Goal: Task Accomplishment & Management: Complete application form

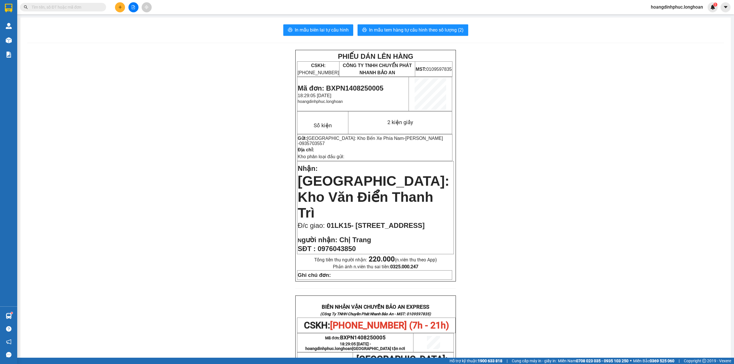
click at [122, 9] on button at bounding box center [120, 7] width 10 height 10
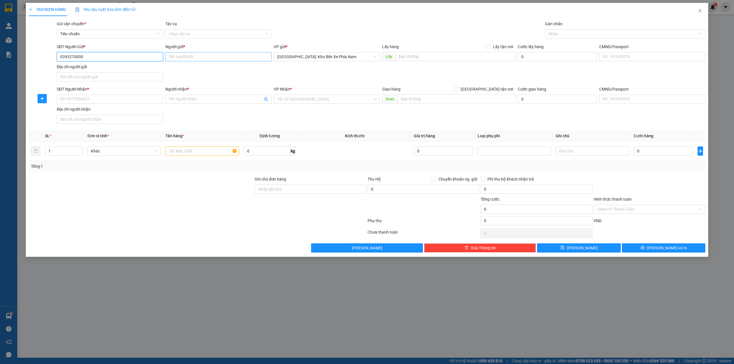
type input "0393270000"
click at [201, 56] on input "Người gửi *" at bounding box center [218, 56] width 106 height 9
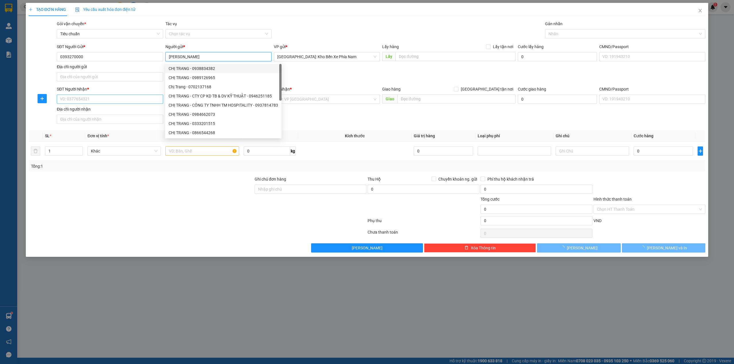
type input "[PERSON_NAME]"
click at [118, 104] on input "SĐT Người Nhận *" at bounding box center [110, 99] width 106 height 9
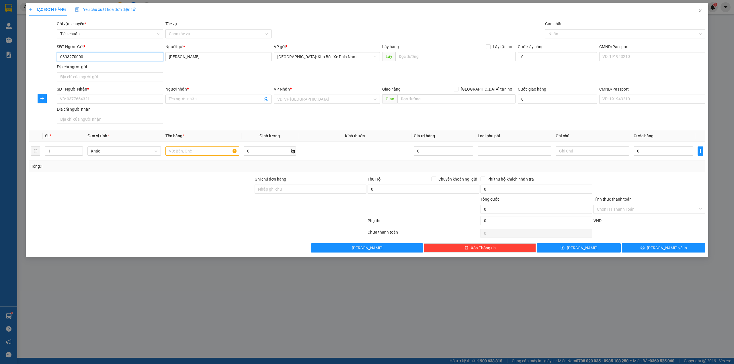
drag, startPoint x: 93, startPoint y: 60, endPoint x: 49, endPoint y: 58, distance: 44.2
click at [49, 58] on div "SĐT Người Gửi * 0393270000 0393270000 Người gửi * [PERSON_NAME] VP gửi * [GEOGR…" at bounding box center [367, 64] width 678 height 40
click at [87, 98] on input "SĐT Người Nhận *" at bounding box center [110, 99] width 106 height 9
paste input "0393270000"
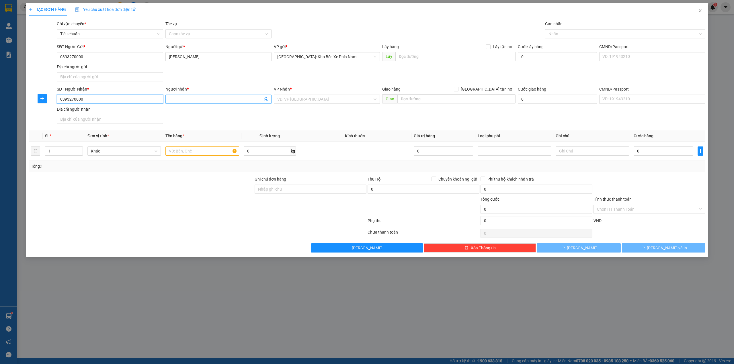
type input "0393270000"
click at [182, 98] on input "Người nhận *" at bounding box center [215, 99] width 93 height 6
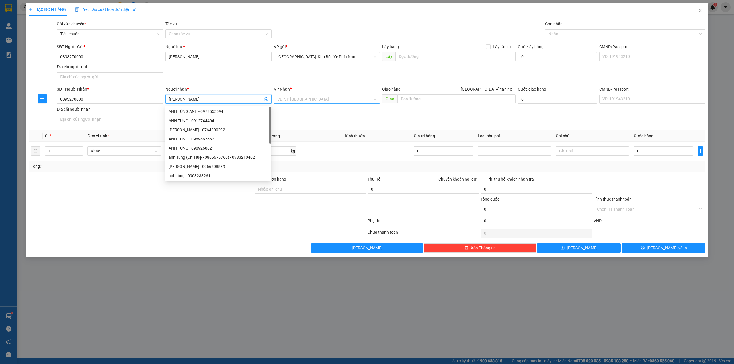
type input "[PERSON_NAME]"
click at [306, 96] on input "search" at bounding box center [324, 99] width 95 height 9
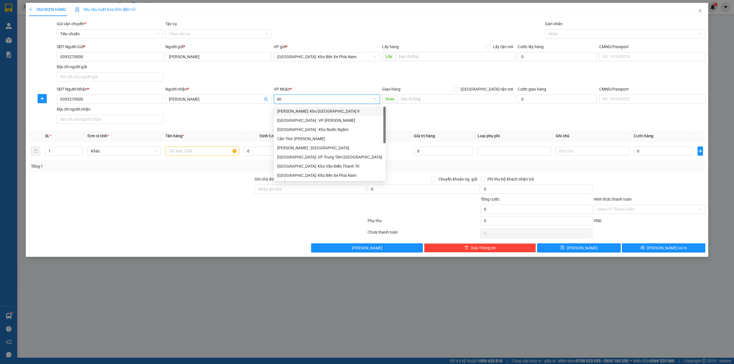
type input "kho"
click at [320, 146] on div "[GEOGRAPHIC_DATA]: Kho Văn Điển Thanh Trì" at bounding box center [326, 148] width 99 height 6
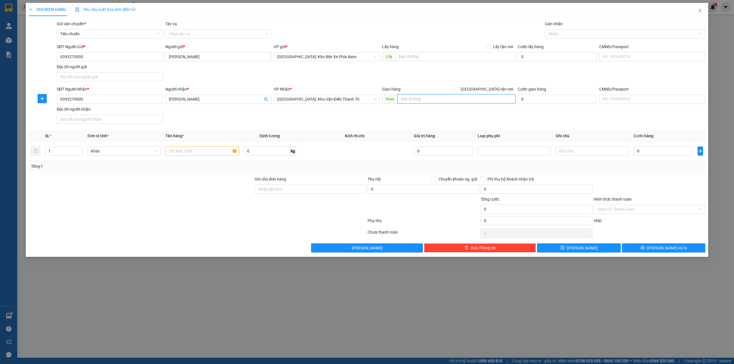
click at [454, 99] on input "text" at bounding box center [456, 98] width 118 height 9
type input "số 5 ngõ 231, [GEOGRAPHIC_DATA], [GEOGRAPHIC_DATA]"
drag, startPoint x: 486, startPoint y: 94, endPoint x: 487, endPoint y: 91, distance: 2.9
click at [487, 93] on div "Giao hàng [GEOGRAPHIC_DATA] tận nơi" at bounding box center [448, 90] width 133 height 9
click at [458, 91] on input "[GEOGRAPHIC_DATA] tận nơi" at bounding box center [456, 89] width 4 height 4
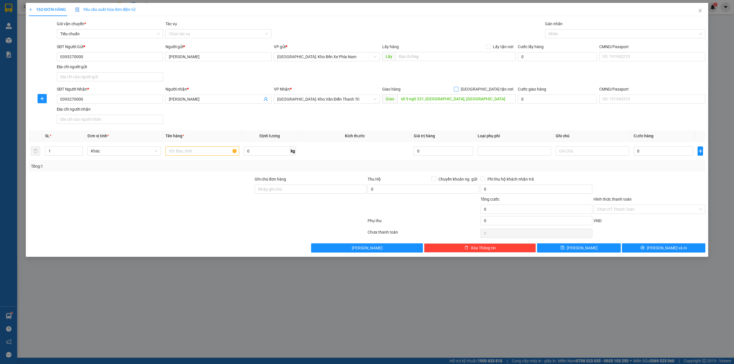
checkbox input "true"
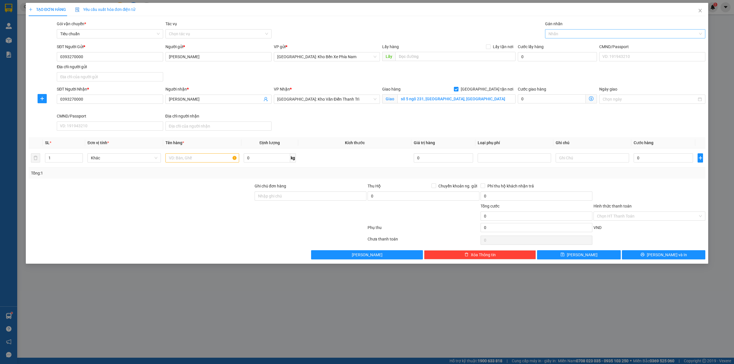
click at [565, 37] on div "Nhãn" at bounding box center [625, 33] width 161 height 9
type input "g"
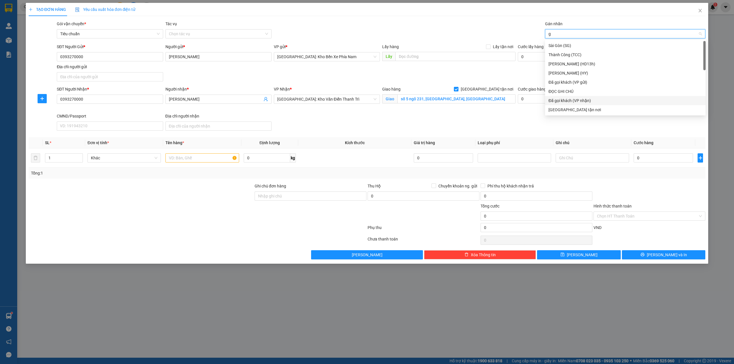
click at [563, 109] on div "[GEOGRAPHIC_DATA] tận nơi" at bounding box center [625, 110] width 154 height 6
click at [464, 33] on div "Gói vận chuyển * Tiêu chuẩn Tác vụ Chọn tác vụ Gán nhãn Giao tận nơi" at bounding box center [381, 31] width 651 height 20
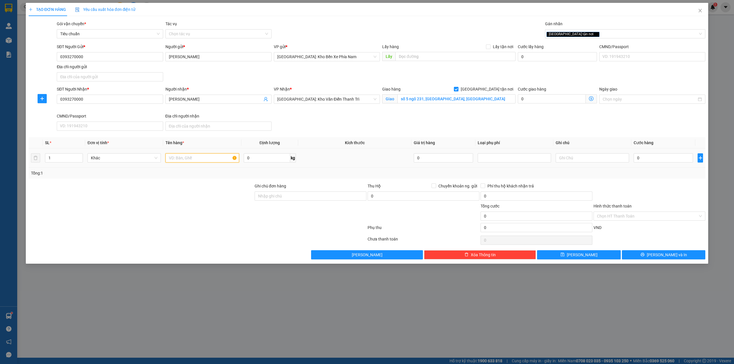
click at [194, 161] on input "text" at bounding box center [201, 157] width 73 height 9
type input "1 túi bọc tượng gỗ"
click at [268, 194] on input "Ghi chú đơn hàng" at bounding box center [311, 196] width 112 height 9
type input "xin nhẹ tay-hàng dễ vỡ-hư vỡ không đền"
click at [673, 162] on input "0" at bounding box center [663, 157] width 59 height 9
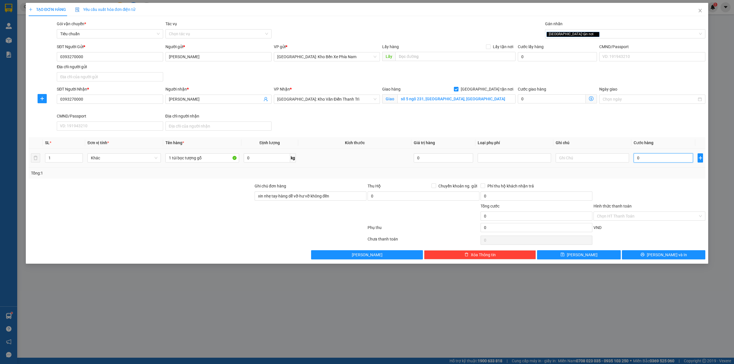
type input "1"
type input "10"
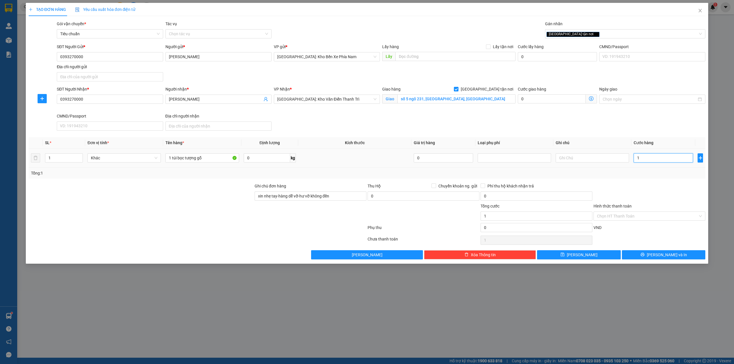
type input "10"
type input "100"
type input "1.000"
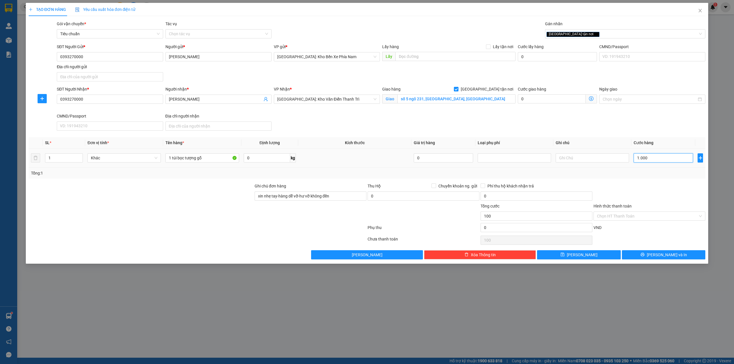
type input "1.000"
type input "10.000"
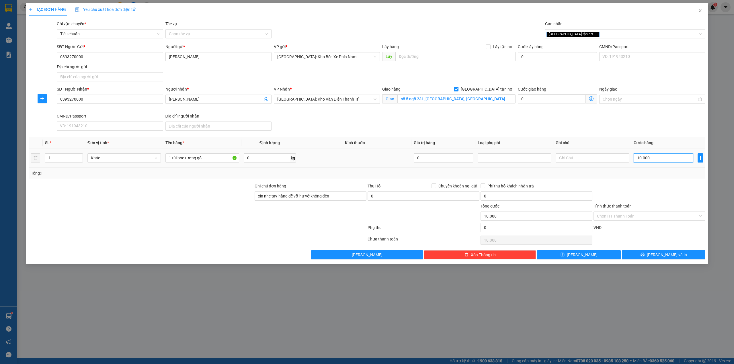
type input "100.000"
click at [649, 220] on input "Hình thức thanh toán" at bounding box center [647, 216] width 101 height 9
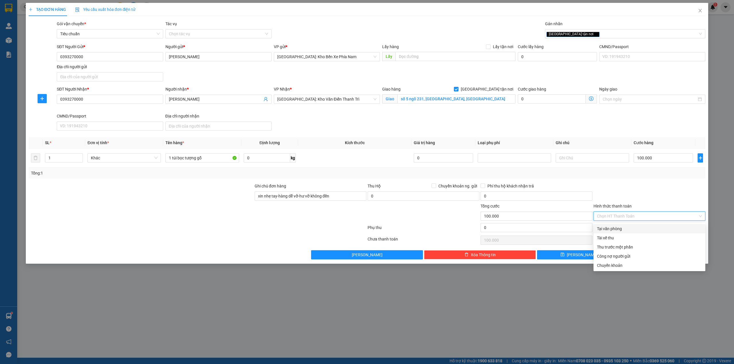
click at [626, 230] on div "Tại văn phòng" at bounding box center [649, 229] width 105 height 6
type input "0"
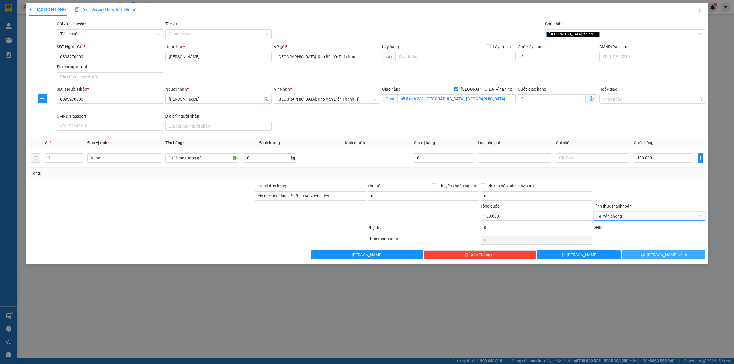
click at [660, 257] on span "[PERSON_NAME] và In" at bounding box center [667, 255] width 40 height 6
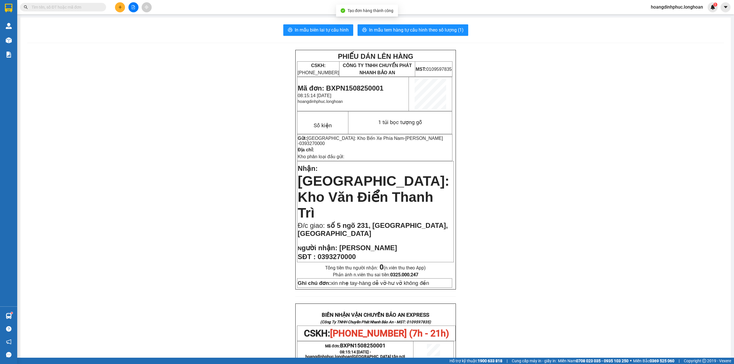
click at [335, 37] on div "In mẫu biên lai tự cấu hình In mẫu tem hàng tự cấu hình theo số lượng (1) PHIẾU…" at bounding box center [375, 313] width 710 height 593
click at [335, 35] on button "In mẫu biên lai tự cấu hình" at bounding box center [318, 29] width 70 height 11
